Goal: Complete application form

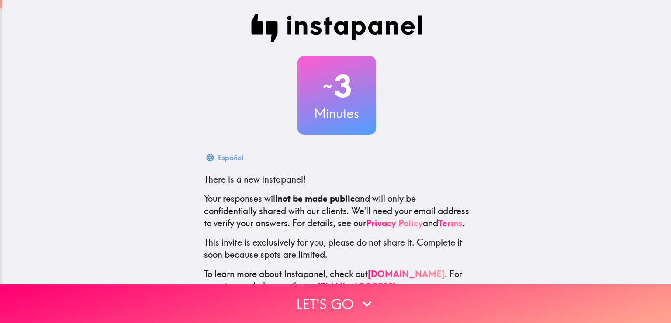
scroll to position [41, 0]
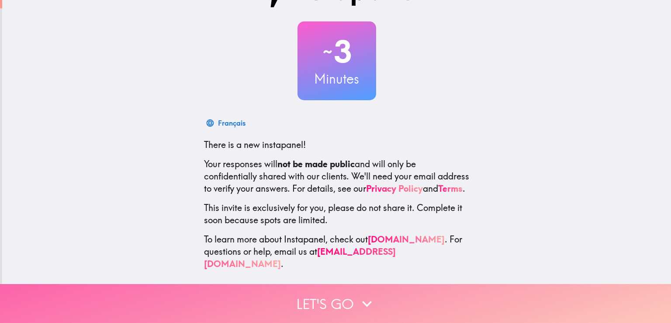
click at [323, 299] on button "Let's go" at bounding box center [335, 303] width 671 height 39
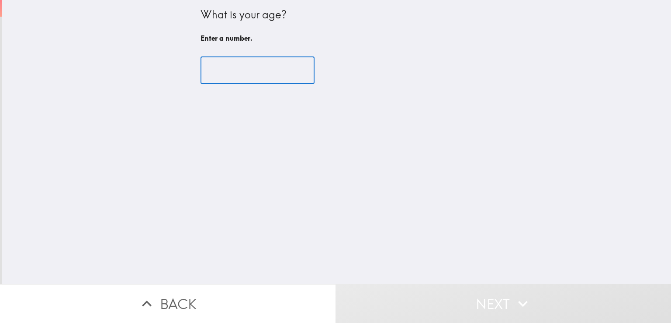
click at [226, 69] on input "number" at bounding box center [258, 70] width 114 height 27
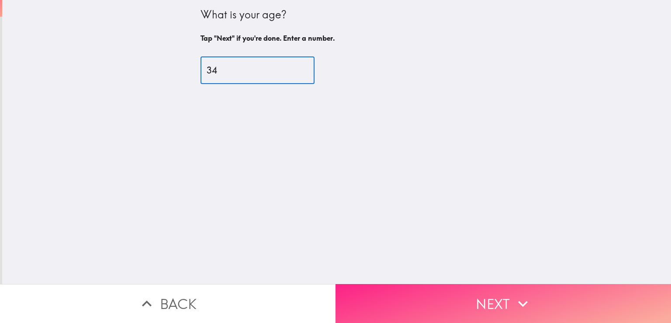
type input "34"
click at [432, 301] on button "Next" at bounding box center [504, 303] width 336 height 39
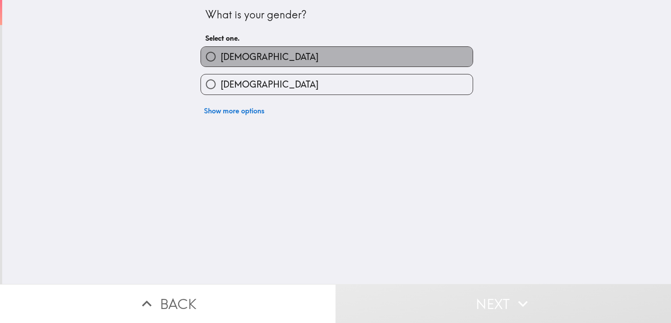
click at [243, 47] on label "[DEMOGRAPHIC_DATA]" at bounding box center [337, 57] width 272 height 20
click at [221, 47] on input "[DEMOGRAPHIC_DATA]" at bounding box center [211, 57] width 20 height 20
radio input "true"
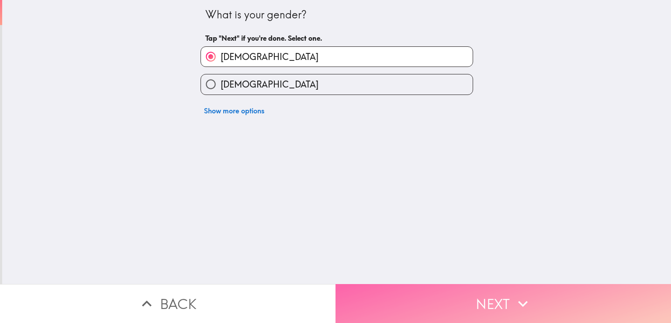
click at [453, 297] on button "Next" at bounding box center [504, 303] width 336 height 39
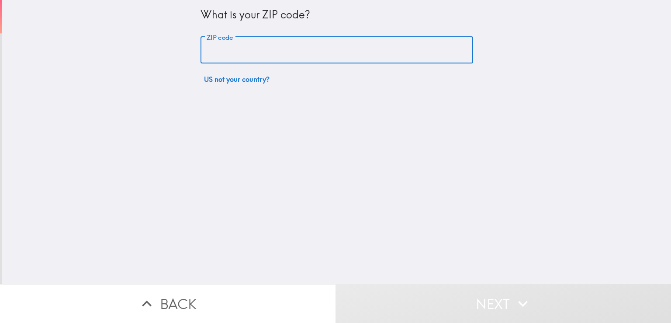
click at [228, 51] on input "ZIP code" at bounding box center [337, 50] width 273 height 27
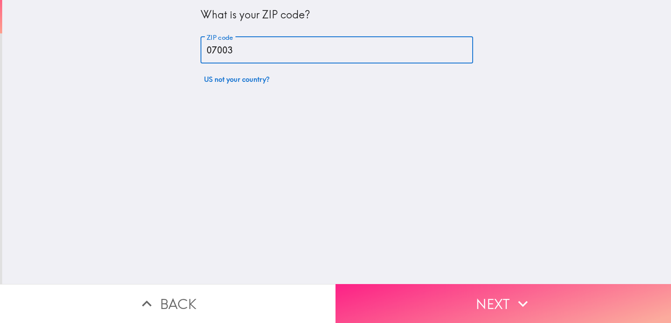
type input "07003"
click at [441, 291] on button "Next" at bounding box center [504, 303] width 336 height 39
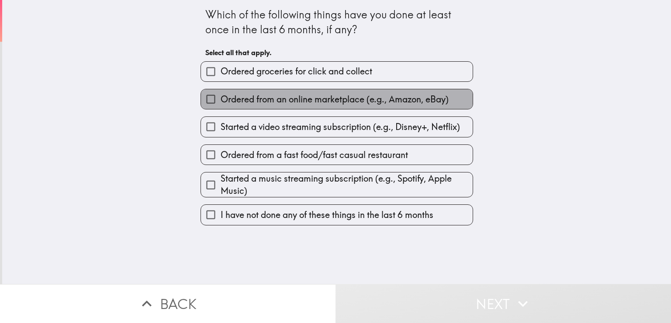
click at [281, 99] on span "Ordered from an online marketplace (e.g., Amazon, eBay)" at bounding box center [335, 99] width 228 height 12
click at [221, 99] on input "Ordered from an online marketplace (e.g., Amazon, eBay)" at bounding box center [211, 99] width 20 height 20
checkbox input "true"
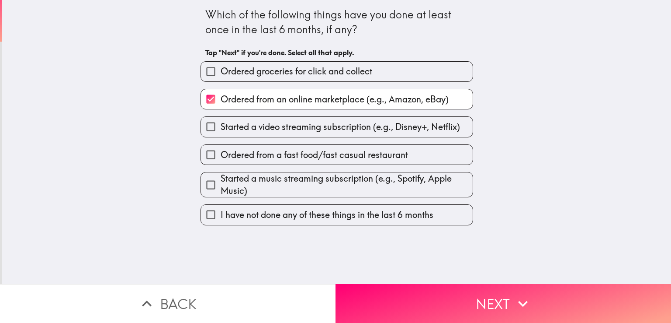
click at [289, 132] on span "Started a video streaming subscription (e.g., Disney+, Netflix)" at bounding box center [341, 127] width 240 height 12
click at [221, 132] on input "Started a video streaming subscription (e.g., Disney+, Netflix)" at bounding box center [211, 127] width 20 height 20
checkbox input "true"
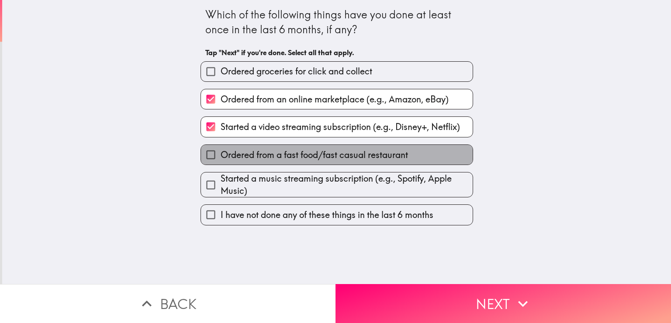
click at [296, 153] on span "Ordered from a fast food/fast casual restaurant" at bounding box center [315, 155] width 188 height 12
click at [221, 153] on input "Ordered from a fast food/fast casual restaurant" at bounding box center [211, 155] width 20 height 20
checkbox input "true"
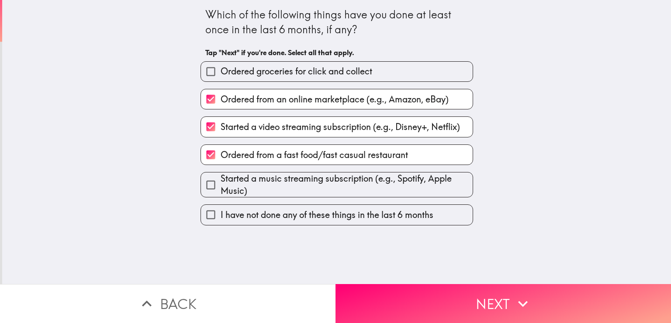
click at [311, 186] on span "Started a music streaming subscription (e.g., Spotify, Apple Music)" at bounding box center [347, 184] width 252 height 24
click at [221, 186] on input "Started a music streaming subscription (e.g., Spotify, Apple Music)" at bounding box center [211, 185] width 20 height 20
checkbox input "true"
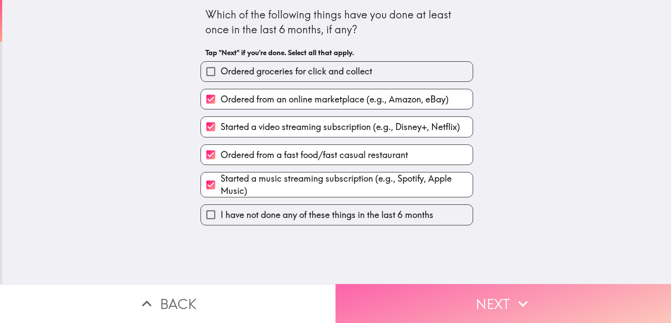
click at [417, 294] on button "Next" at bounding box center [504, 303] width 336 height 39
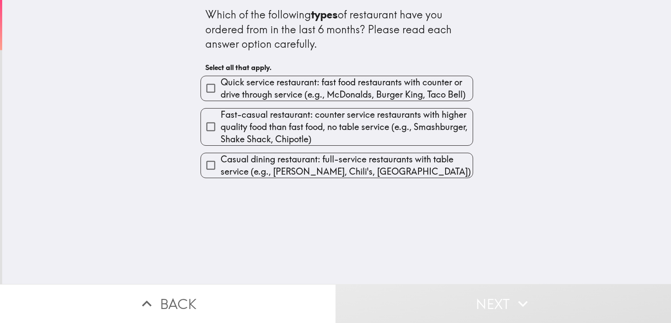
click at [253, 85] on span "Quick service restaurant: fast food restaurants with counter or drive through s…" at bounding box center [347, 88] width 252 height 24
click at [221, 85] on input "Quick service restaurant: fast food restaurants with counter or drive through s…" at bounding box center [211, 88] width 20 height 20
checkbox input "true"
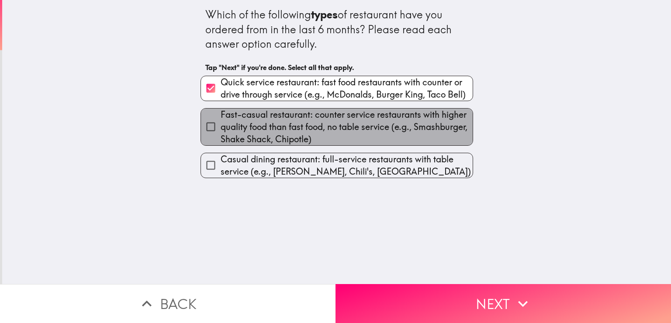
click at [264, 125] on span "Fast-casual restaurant: counter service restaurants with higher quality food th…" at bounding box center [347, 126] width 252 height 37
click at [221, 125] on input "Fast-casual restaurant: counter service restaurants with higher quality food th…" at bounding box center [211, 127] width 20 height 20
checkbox input "true"
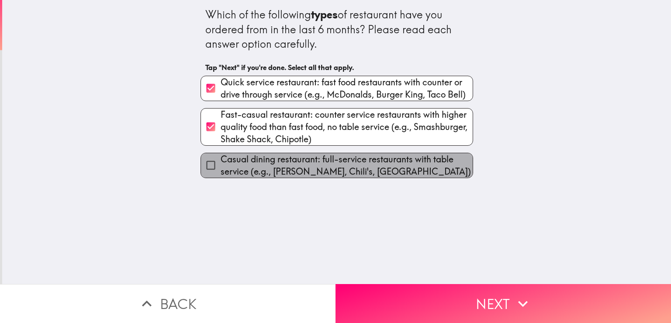
click at [305, 172] on span "Casual dining restaurant: full-service restaurants with table service (e.g., [P…" at bounding box center [347, 165] width 252 height 24
click at [221, 172] on input "Casual dining restaurant: full-service restaurants with table service (e.g., [P…" at bounding box center [211, 165] width 20 height 20
checkbox input "true"
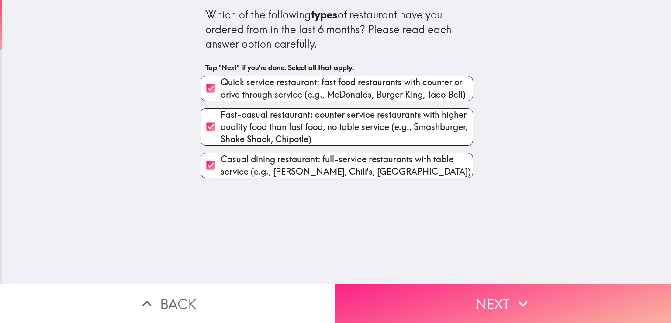
click at [406, 294] on button "Next" at bounding box center [504, 303] width 336 height 39
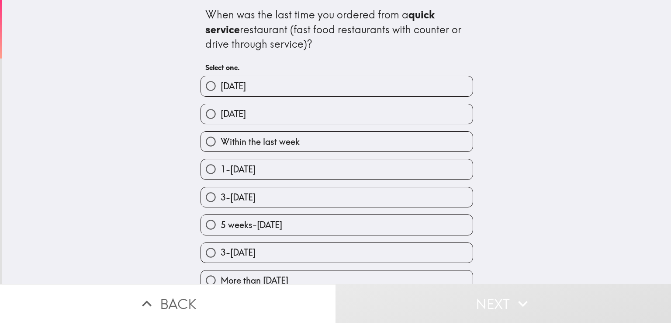
click at [249, 139] on span "Within the last week" at bounding box center [260, 141] width 79 height 12
click at [221, 139] on input "Within the last week" at bounding box center [211, 142] width 20 height 20
radio input "true"
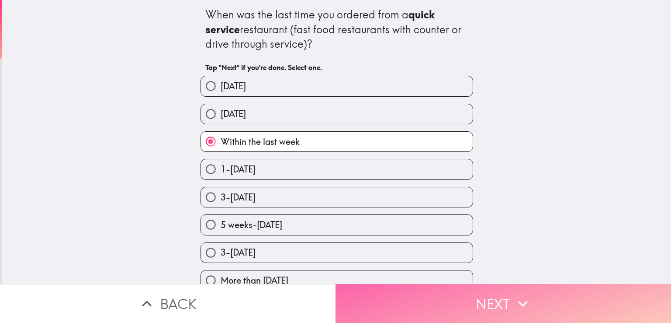
click at [463, 293] on button "Next" at bounding box center [504, 303] width 336 height 39
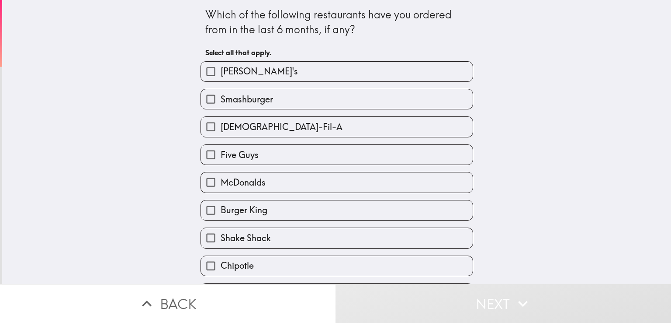
click at [236, 178] on span "McDonalds" at bounding box center [243, 182] width 45 height 12
click at [221, 178] on input "McDonalds" at bounding box center [211, 182] width 20 height 20
checkbox input "true"
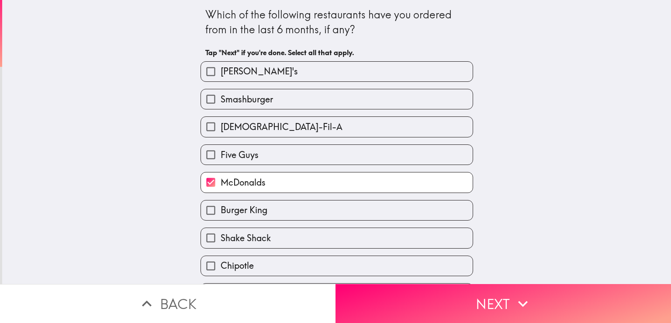
click at [230, 98] on span "Smashburger" at bounding box center [247, 99] width 52 height 12
click at [221, 98] on input "Smashburger" at bounding box center [211, 99] width 20 height 20
checkbox input "true"
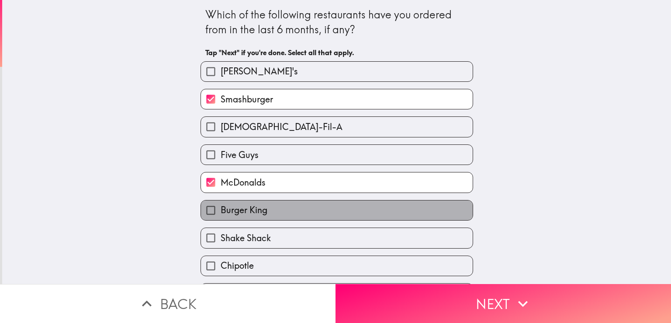
click at [239, 210] on span "Burger King" at bounding box center [244, 210] width 47 height 12
click at [221, 210] on input "Burger King" at bounding box center [211, 210] width 20 height 20
checkbox input "true"
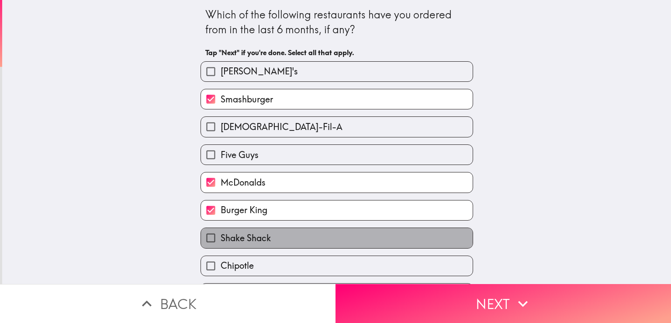
click at [255, 240] on span "Shake Shack" at bounding box center [246, 238] width 50 height 12
click at [221, 240] on input "Shake Shack" at bounding box center [211, 238] width 20 height 20
checkbox input "true"
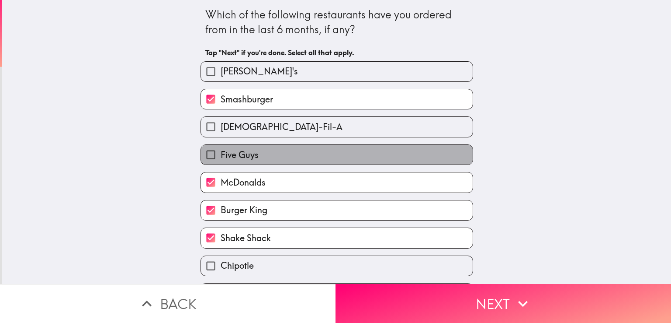
click at [237, 151] on span "Five Guys" at bounding box center [240, 155] width 38 height 12
click at [221, 151] on input "Five Guys" at bounding box center [211, 155] width 20 height 20
checkbox input "true"
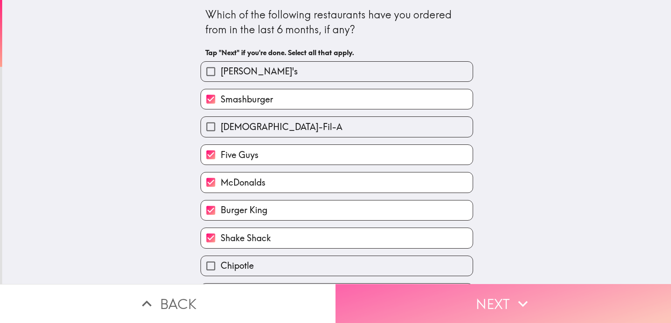
click at [411, 295] on button "Next" at bounding box center [504, 303] width 336 height 39
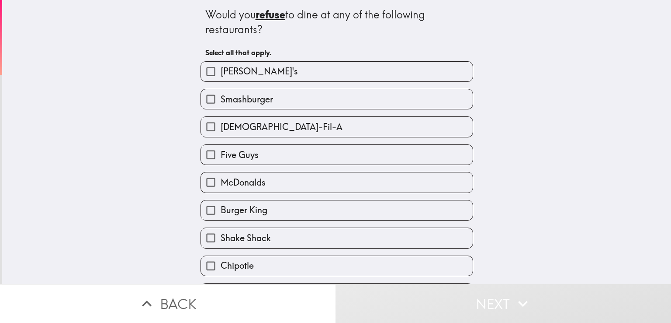
scroll to position [25, 0]
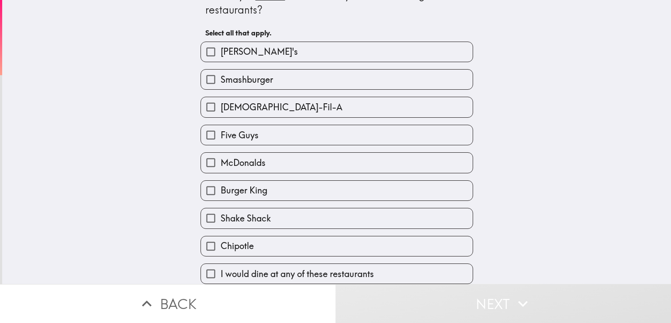
click at [290, 267] on span "I would dine at any of these restaurants" at bounding box center [297, 273] width 153 height 12
click at [221, 264] on input "I would dine at any of these restaurants" at bounding box center [211, 274] width 20 height 20
checkbox input "true"
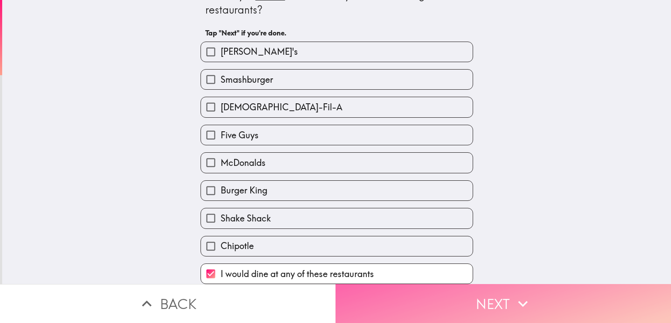
click at [421, 303] on button "Next" at bounding box center [504, 303] width 336 height 39
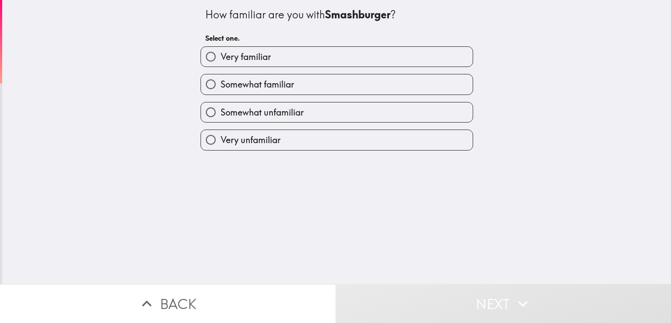
click at [250, 57] on span "Very familiar" at bounding box center [246, 57] width 50 height 12
click at [221, 57] on input "Very familiar" at bounding box center [211, 57] width 20 height 20
radio input "true"
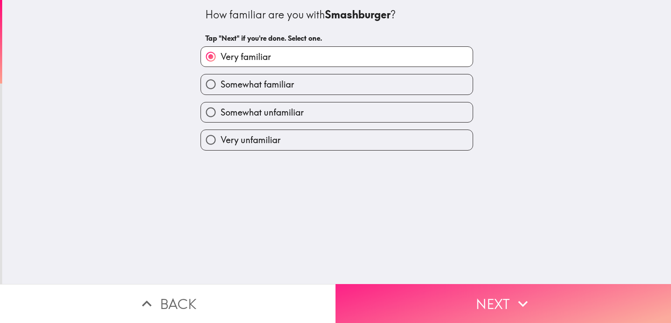
click at [449, 311] on button "Next" at bounding box center [504, 303] width 336 height 39
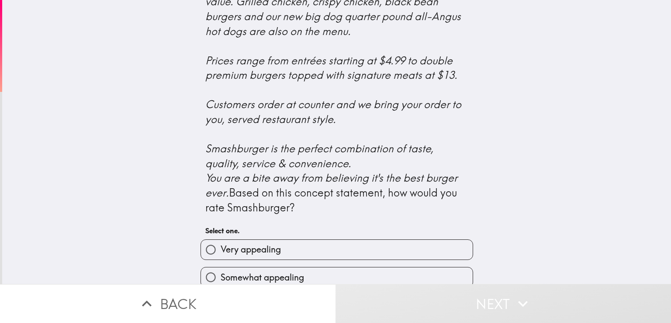
scroll to position [370, 0]
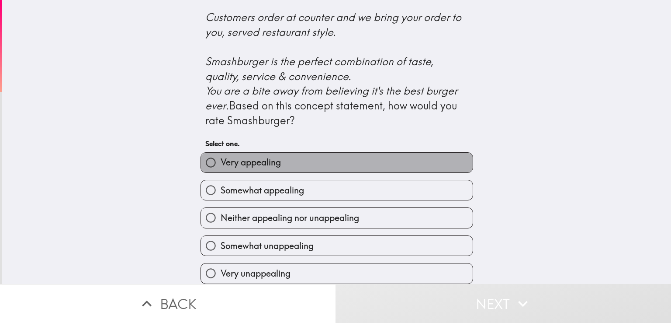
click at [282, 153] on label "Very appealing" at bounding box center [337, 163] width 272 height 20
click at [221, 153] on input "Very appealing" at bounding box center [211, 163] width 20 height 20
radio input "true"
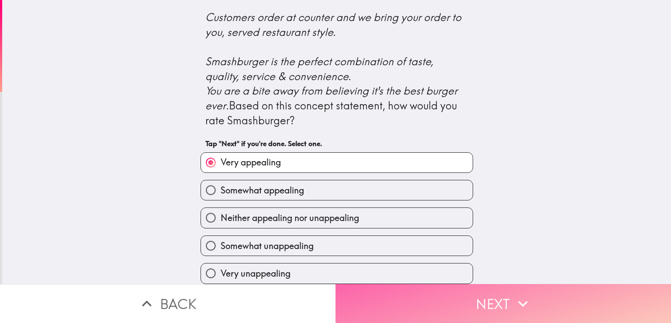
click at [406, 301] on button "Next" at bounding box center [504, 303] width 336 height 39
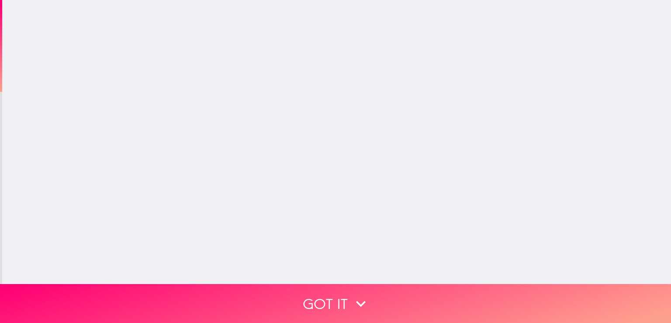
scroll to position [0, 0]
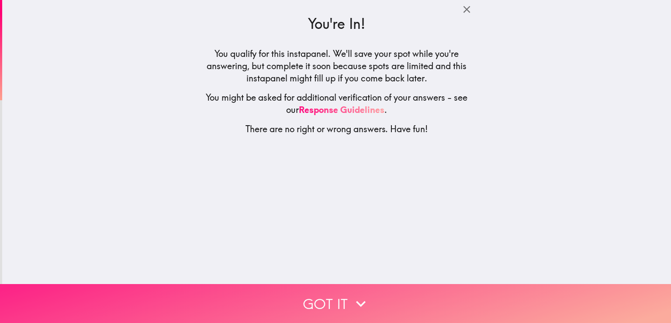
click at [339, 299] on button "Got it" at bounding box center [335, 303] width 671 height 39
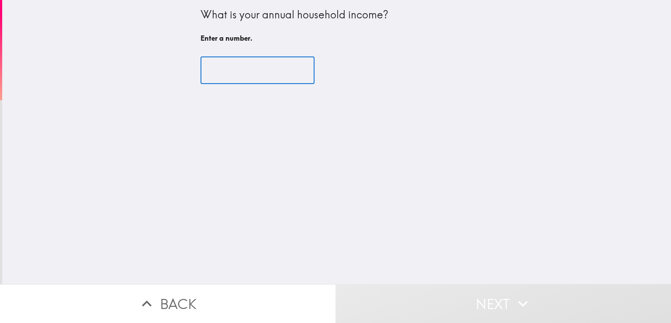
click at [236, 64] on input "number" at bounding box center [258, 70] width 114 height 27
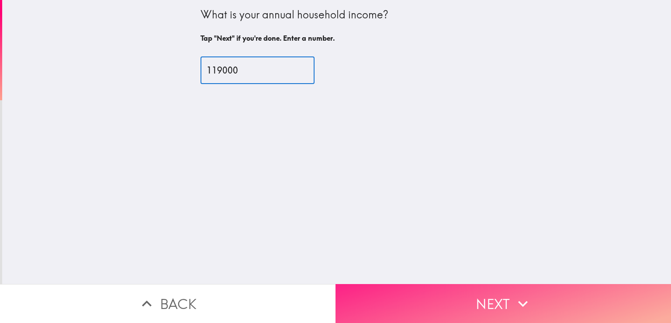
type input "119000"
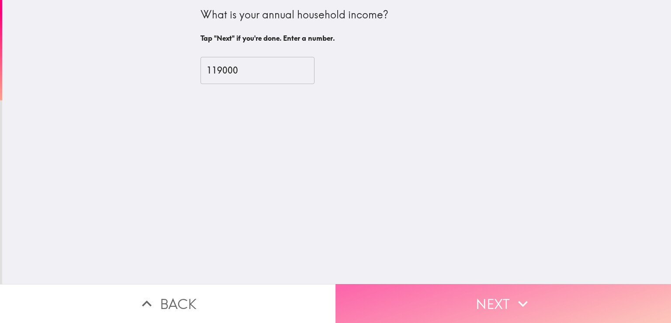
click at [442, 294] on button "Next" at bounding box center [504, 303] width 336 height 39
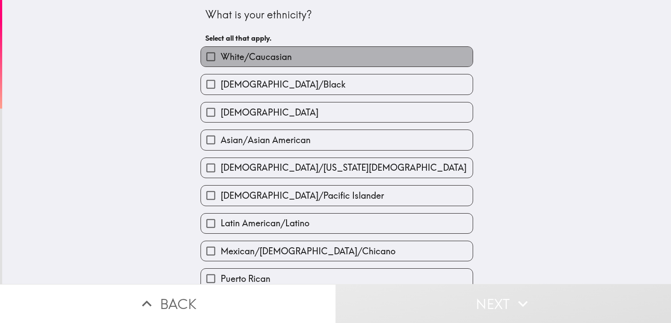
click at [257, 59] on span "White/Caucasian" at bounding box center [256, 57] width 71 height 12
click at [221, 59] on input "White/Caucasian" at bounding box center [211, 57] width 20 height 20
checkbox input "true"
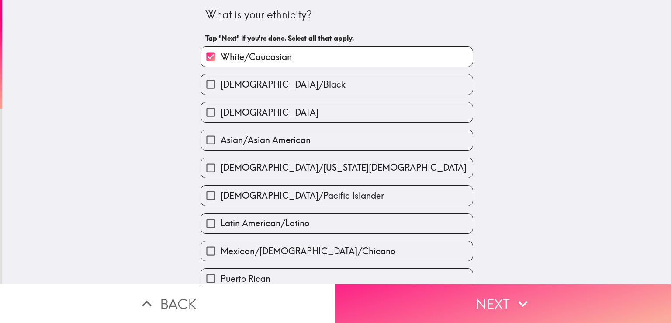
click at [399, 303] on button "Next" at bounding box center [504, 303] width 336 height 39
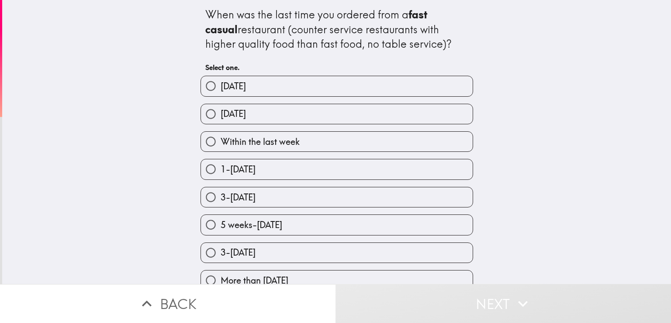
click at [256, 144] on span "Within the last week" at bounding box center [260, 141] width 79 height 12
click at [221, 144] on input "Within the last week" at bounding box center [211, 142] width 20 height 20
radio input "true"
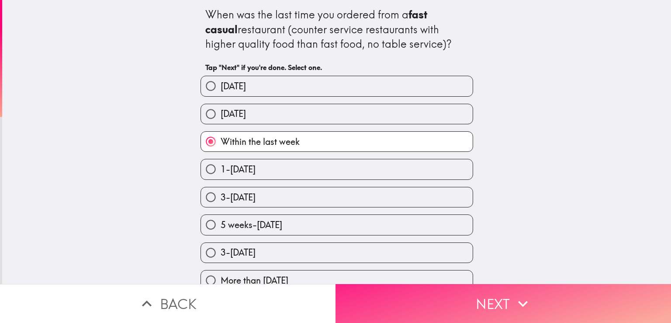
click at [399, 288] on button "Next" at bounding box center [504, 303] width 336 height 39
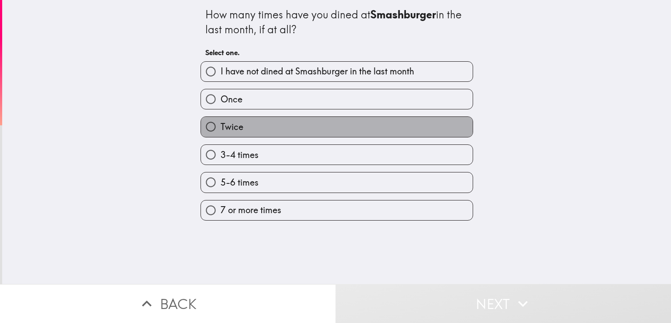
click at [248, 120] on label "Twice" at bounding box center [337, 127] width 272 height 20
click at [221, 120] on input "Twice" at bounding box center [211, 127] width 20 height 20
radio input "true"
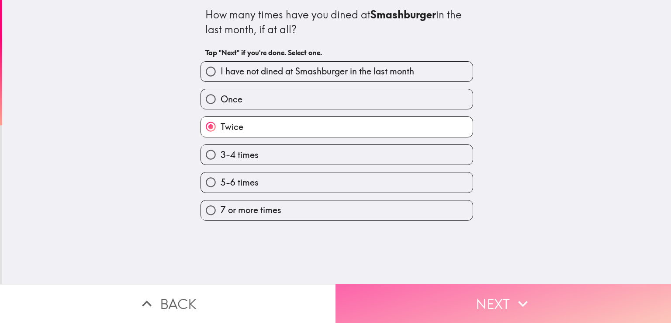
click at [468, 299] on button "Next" at bounding box center [504, 303] width 336 height 39
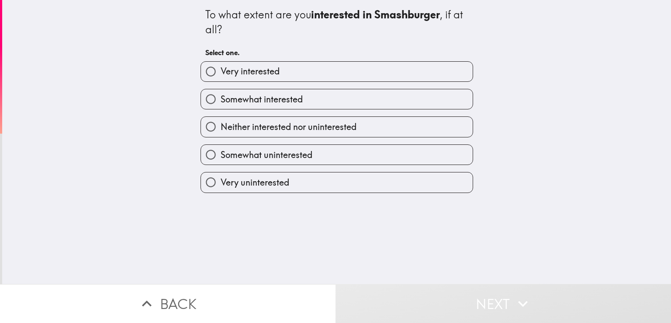
click at [247, 74] on span "Very interested" at bounding box center [250, 71] width 59 height 12
click at [221, 74] on input "Very interested" at bounding box center [211, 72] width 20 height 20
radio input "true"
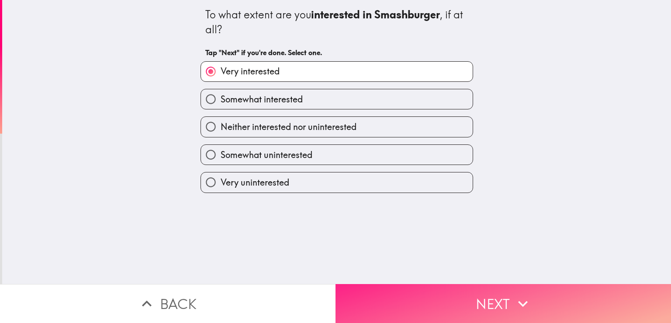
click at [436, 291] on button "Next" at bounding box center [504, 303] width 336 height 39
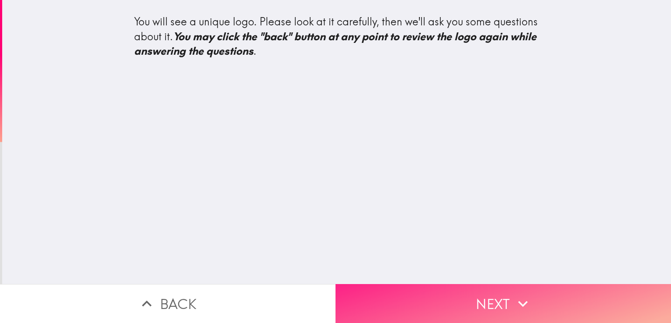
click at [444, 294] on button "Next" at bounding box center [504, 303] width 336 height 39
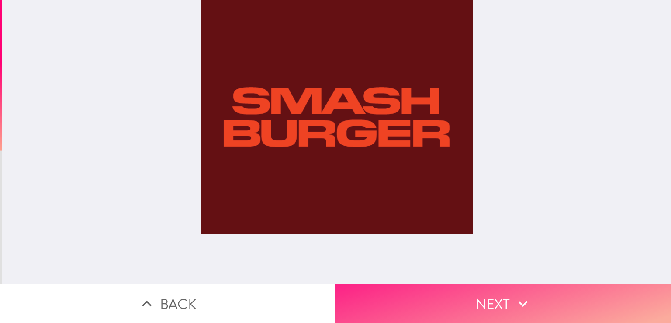
click at [461, 285] on button "Next" at bounding box center [504, 303] width 336 height 39
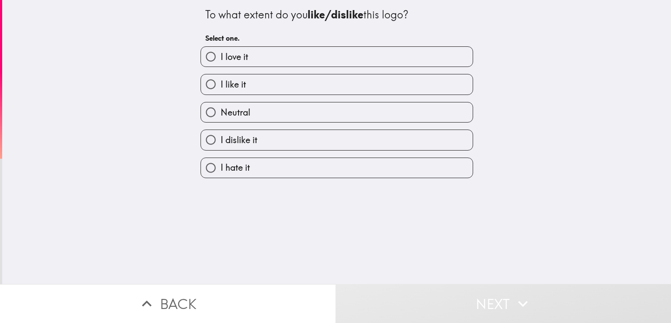
click at [276, 52] on label "I love it" at bounding box center [337, 57] width 272 height 20
click at [221, 52] on input "I love it" at bounding box center [211, 57] width 20 height 20
radio input "true"
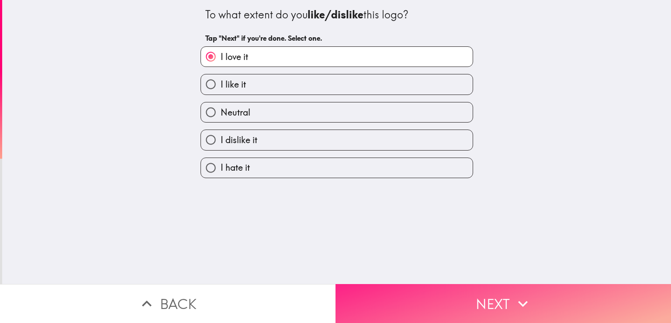
click at [454, 302] on button "Next" at bounding box center [504, 303] width 336 height 39
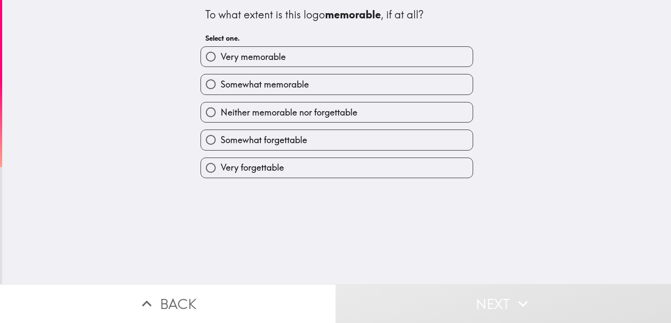
click at [281, 57] on label "Very memorable" at bounding box center [337, 57] width 272 height 20
click at [221, 57] on input "Very memorable" at bounding box center [211, 57] width 20 height 20
radio input "true"
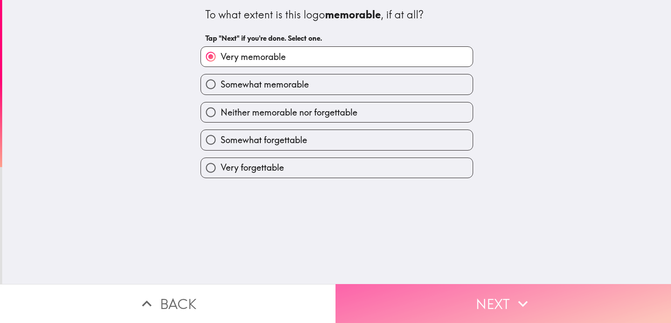
click at [451, 293] on button "Next" at bounding box center [504, 303] width 336 height 39
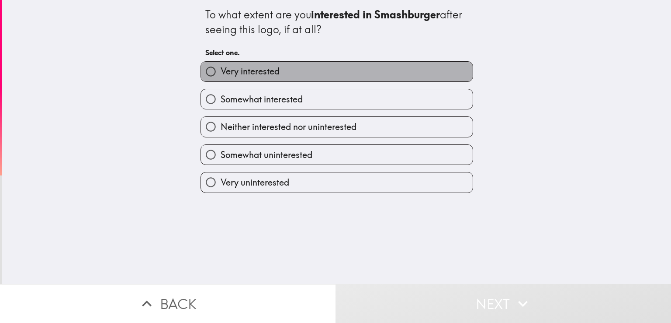
click at [302, 81] on label "Very interested" at bounding box center [337, 72] width 272 height 20
click at [221, 81] on input "Very interested" at bounding box center [211, 72] width 20 height 20
radio input "true"
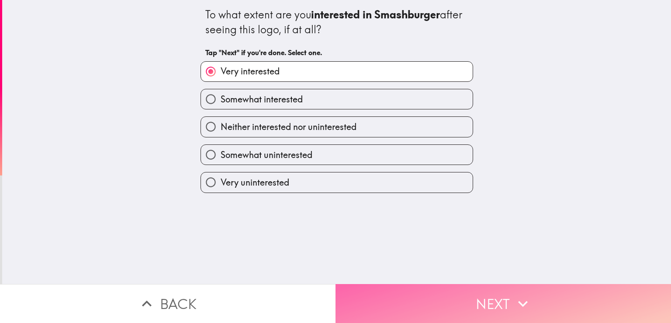
click at [443, 301] on button "Next" at bounding box center [504, 303] width 336 height 39
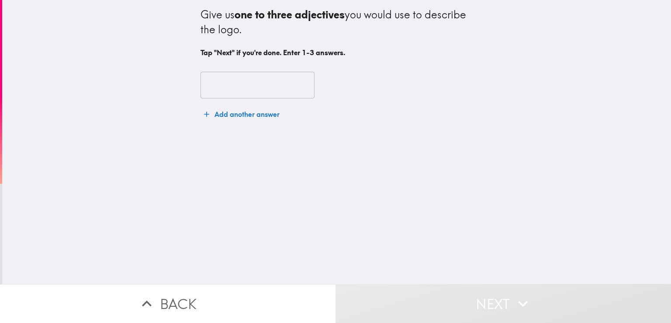
click at [243, 79] on input "text" at bounding box center [258, 85] width 114 height 27
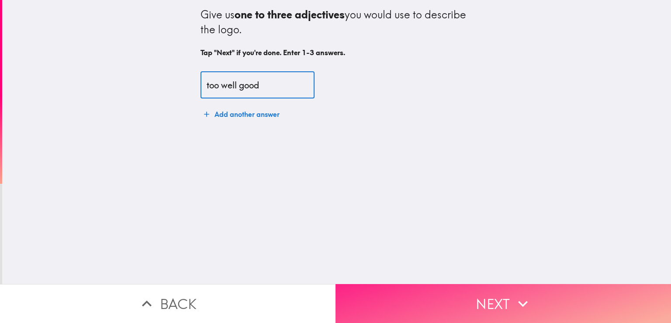
type input "too well good"
click at [448, 284] on button "Next" at bounding box center [504, 303] width 336 height 39
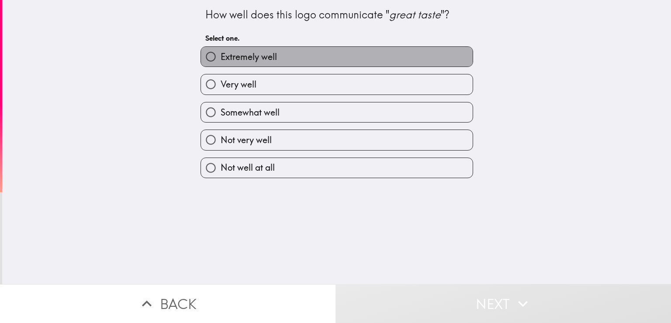
click at [262, 56] on span "Extremely well" at bounding box center [249, 57] width 56 height 12
click at [221, 56] on input "Extremely well" at bounding box center [211, 57] width 20 height 20
radio input "true"
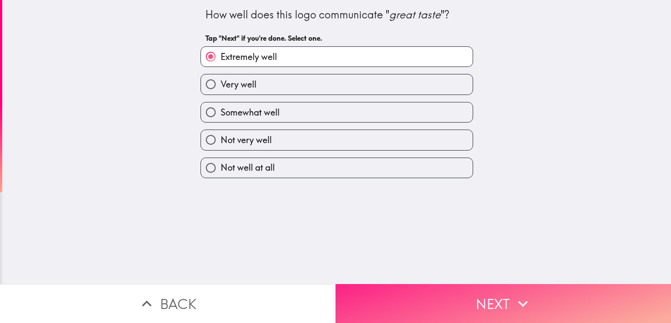
click at [409, 307] on button "Next" at bounding box center [504, 303] width 336 height 39
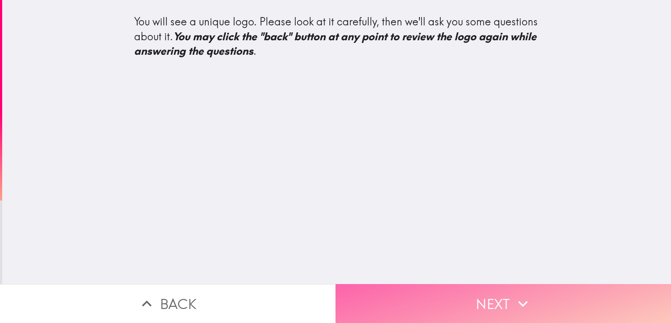
click at [449, 298] on button "Next" at bounding box center [504, 303] width 336 height 39
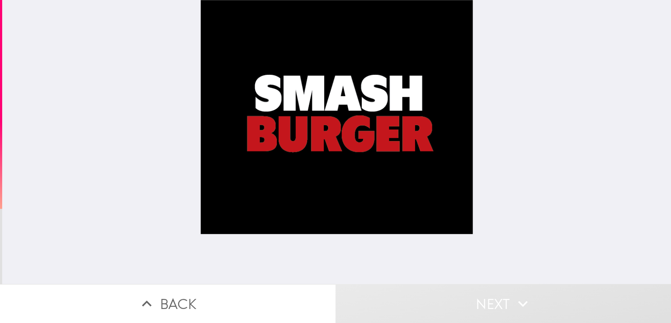
drag, startPoint x: 272, startPoint y: 74, endPoint x: 278, endPoint y: 77, distance: 7.0
click at [273, 74] on div at bounding box center [337, 142] width 273 height 284
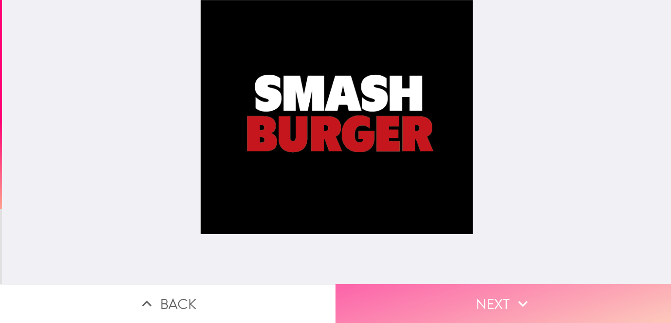
click at [514, 304] on icon "button" at bounding box center [523, 303] width 19 height 19
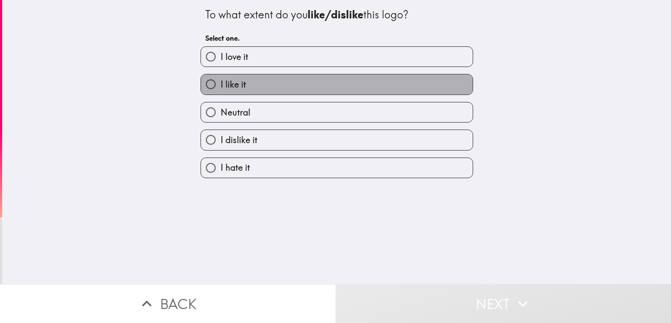
click at [276, 83] on label "I like it" at bounding box center [337, 84] width 272 height 20
click at [221, 83] on input "I like it" at bounding box center [211, 84] width 20 height 20
radio input "true"
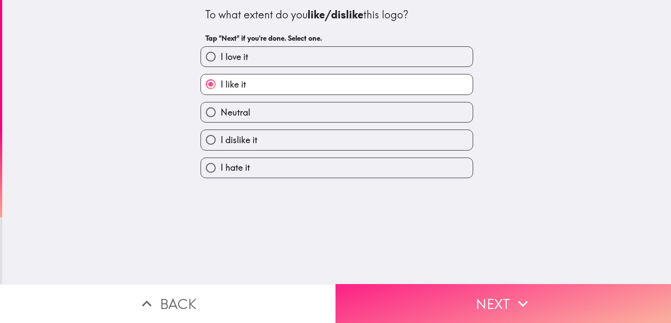
click at [476, 294] on button "Next" at bounding box center [504, 303] width 336 height 39
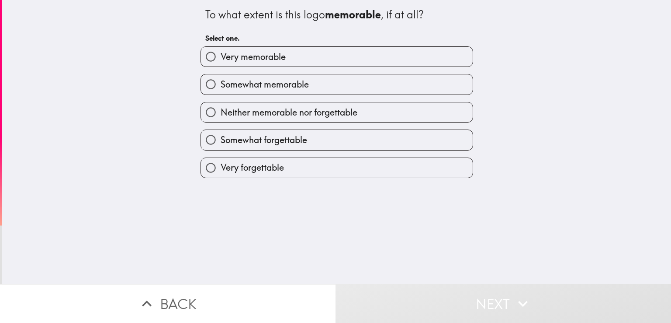
click at [253, 60] on span "Very memorable" at bounding box center [253, 57] width 65 height 12
click at [221, 60] on input "Very memorable" at bounding box center [211, 57] width 20 height 20
radio input "true"
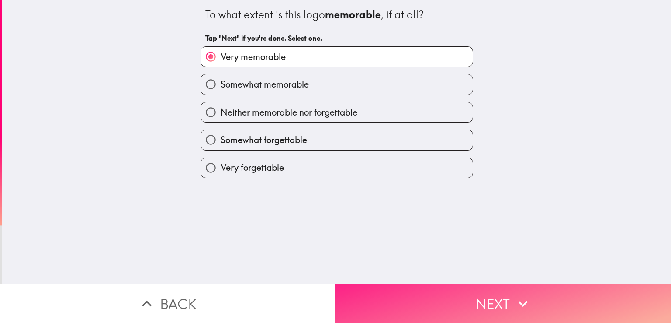
click at [469, 307] on button "Next" at bounding box center [504, 303] width 336 height 39
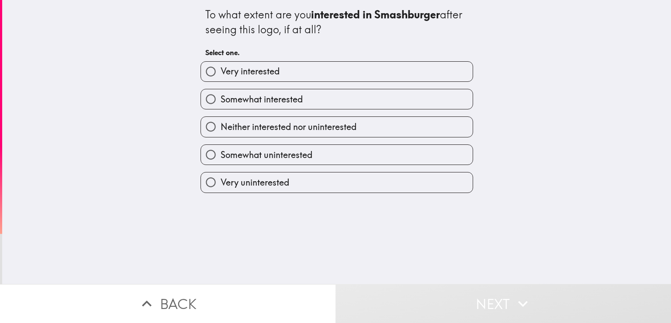
click at [280, 67] on label "Very interested" at bounding box center [337, 72] width 272 height 20
click at [221, 67] on input "Very interested" at bounding box center [211, 72] width 20 height 20
radio input "true"
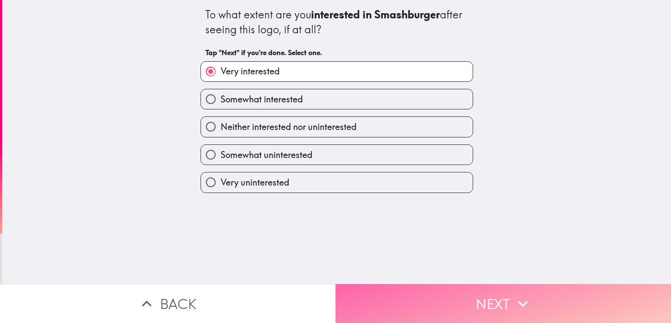
click at [472, 298] on button "Next" at bounding box center [504, 303] width 336 height 39
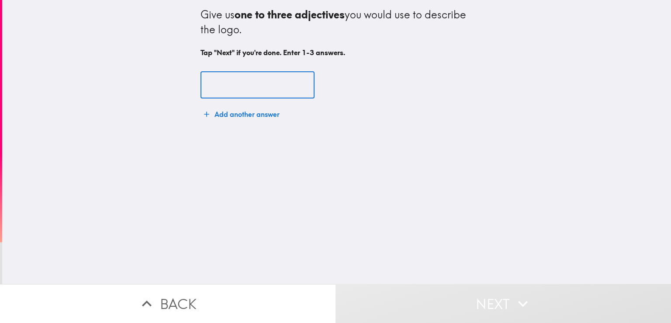
click at [255, 88] on input "text" at bounding box center [258, 85] width 114 height 27
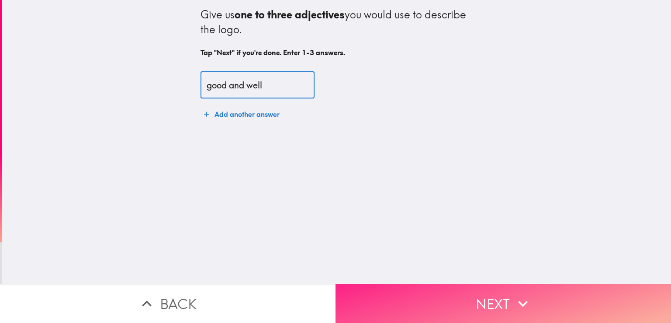
type input "good and well"
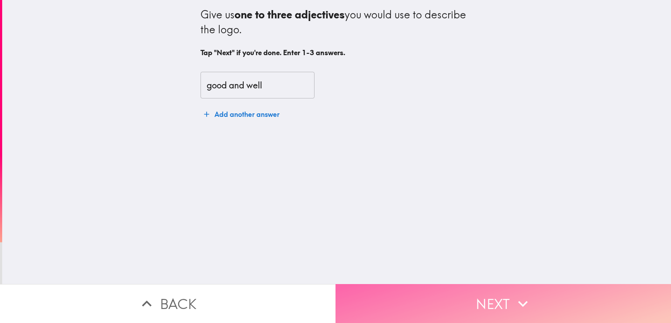
click at [490, 297] on button "Next" at bounding box center [504, 303] width 336 height 39
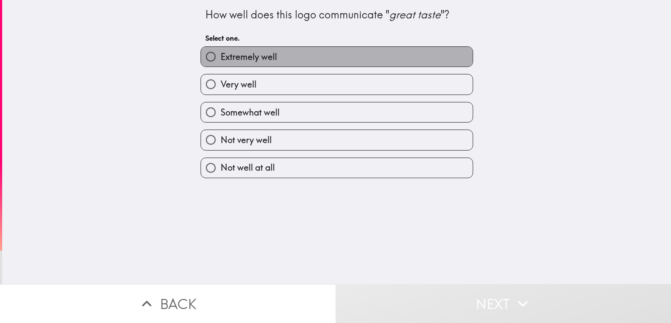
click at [262, 58] on span "Extremely well" at bounding box center [249, 57] width 56 height 12
click at [221, 58] on input "Extremely well" at bounding box center [211, 57] width 20 height 20
radio input "true"
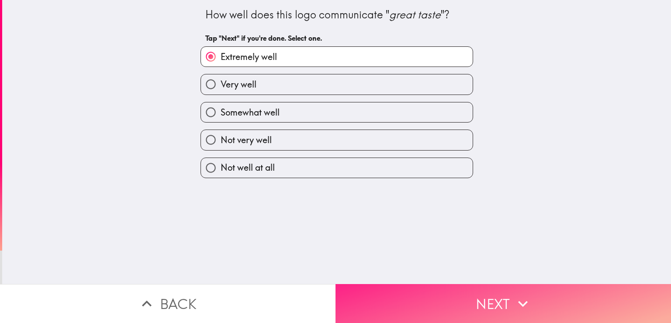
click at [462, 301] on button "Next" at bounding box center [504, 303] width 336 height 39
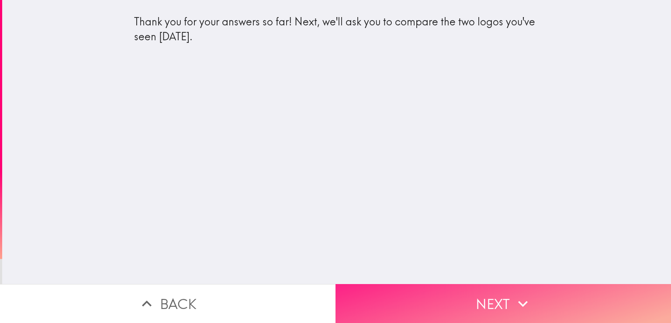
click at [422, 299] on button "Next" at bounding box center [504, 303] width 336 height 39
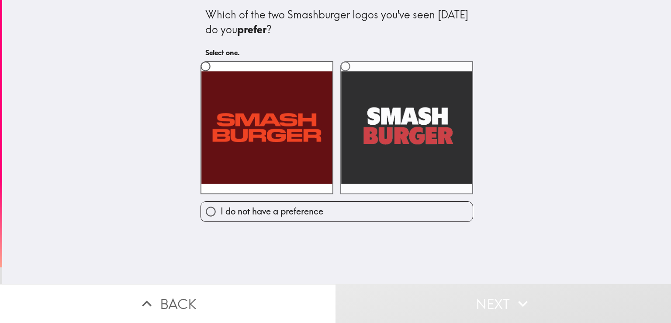
click at [370, 129] on label at bounding box center [406, 127] width 133 height 133
click at [355, 76] on input "radio" at bounding box center [346, 66] width 20 height 20
radio input "true"
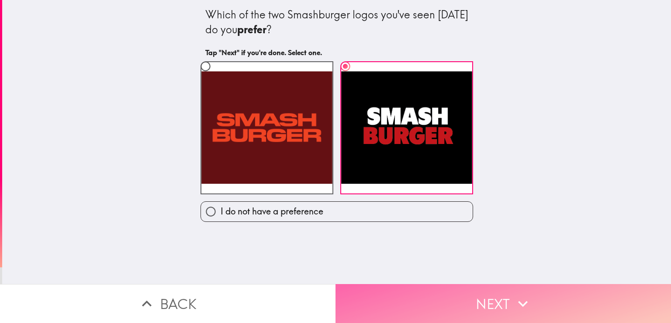
click at [434, 298] on button "Next" at bounding box center [504, 303] width 336 height 39
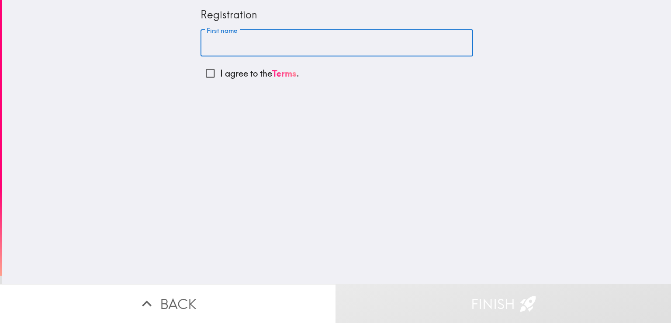
click at [247, 35] on input "First name" at bounding box center [337, 43] width 273 height 27
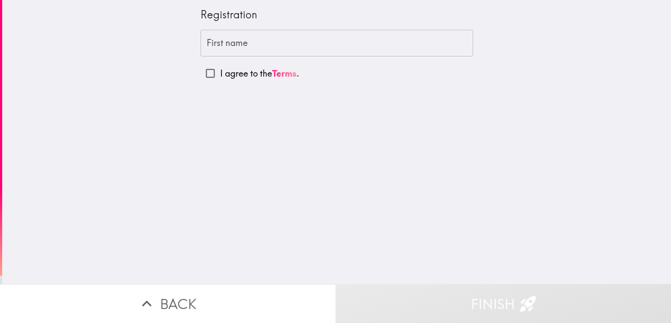
click at [254, 36] on input "First name" at bounding box center [337, 43] width 273 height 27
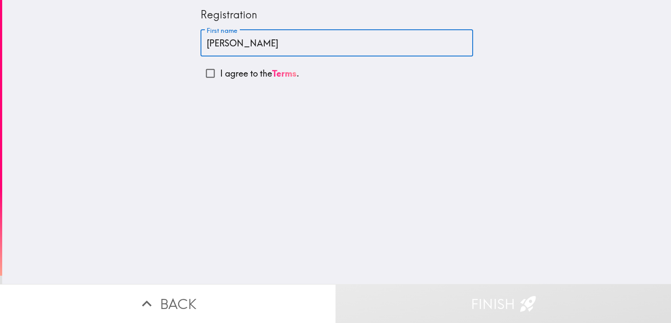
type input "[PERSON_NAME]"
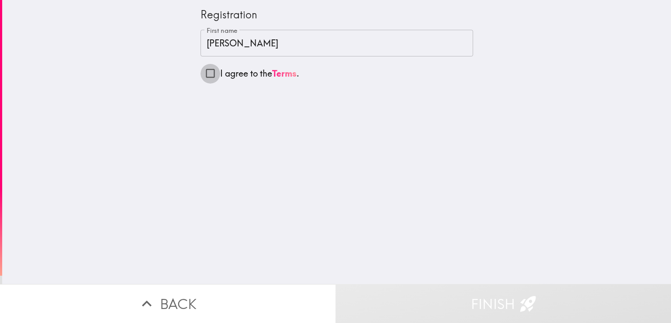
click at [204, 70] on input "I agree to the Terms ." at bounding box center [211, 73] width 20 height 20
checkbox input "true"
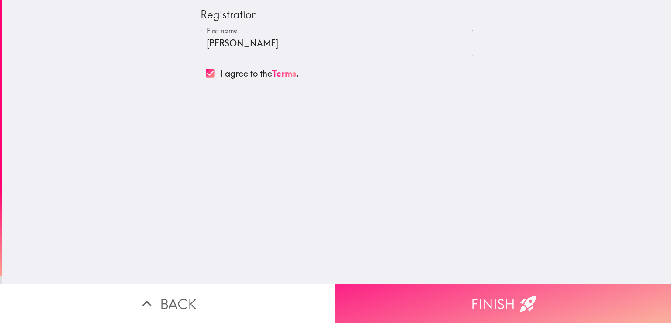
click at [493, 298] on button "Finish" at bounding box center [504, 303] width 336 height 39
